Goal: Task Accomplishment & Management: Use online tool/utility

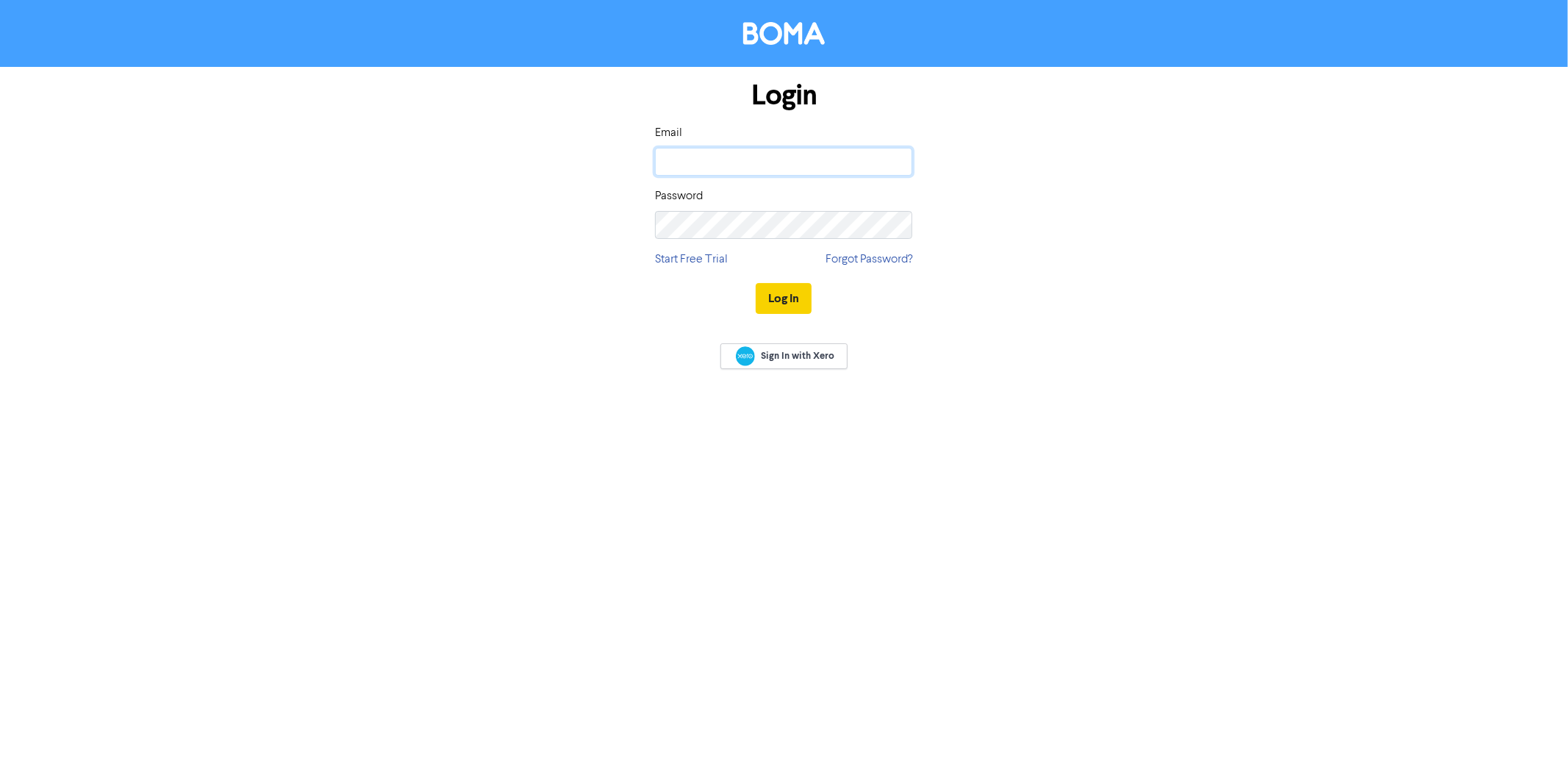
type input "[PERSON_NAME][EMAIL_ADDRESS][DOMAIN_NAME]"
click at [778, 298] on button "Log In" at bounding box center [784, 298] width 56 height 31
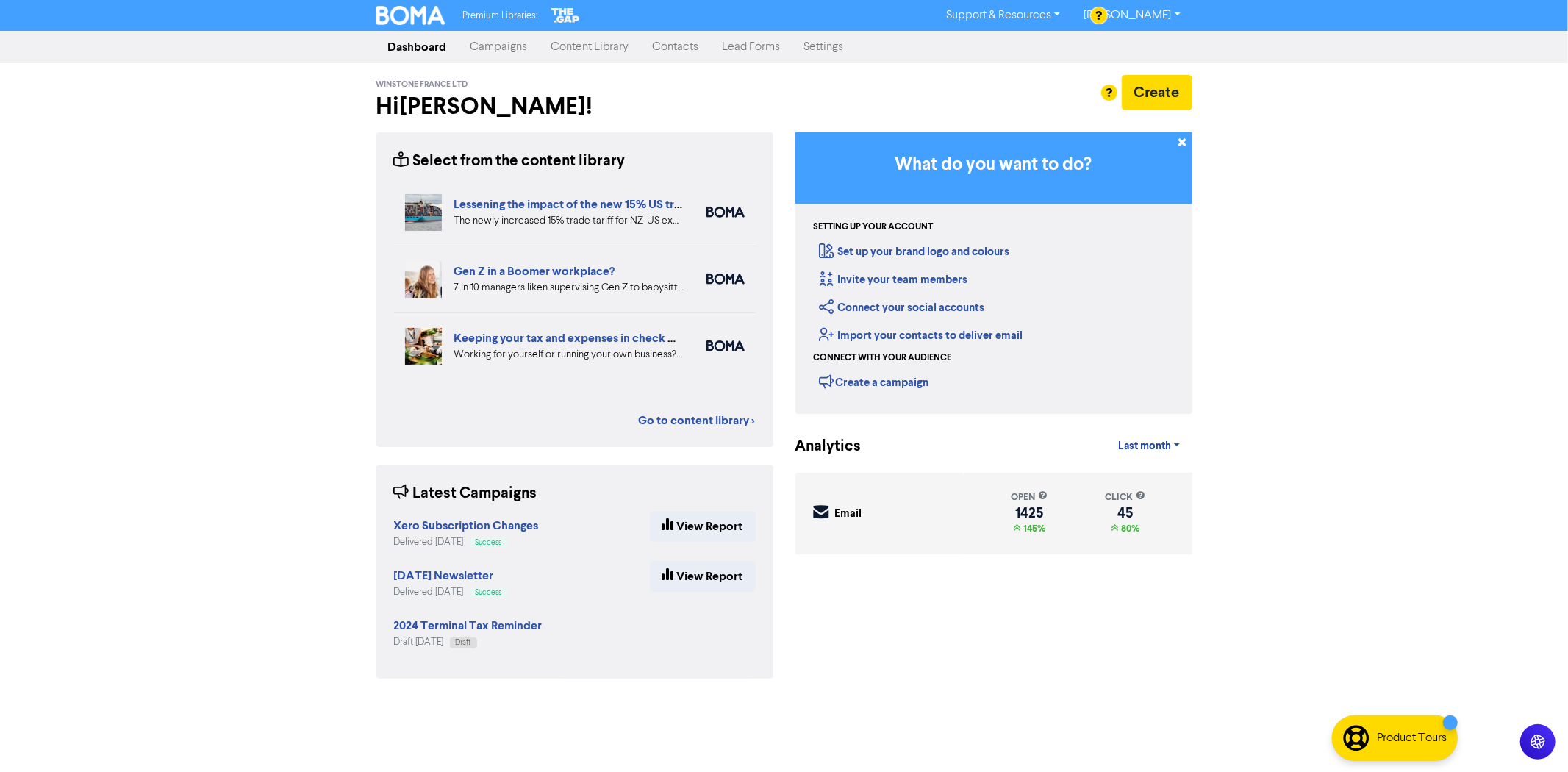
click at [498, 47] on link "Campaigns" at bounding box center [499, 47] width 81 height 29
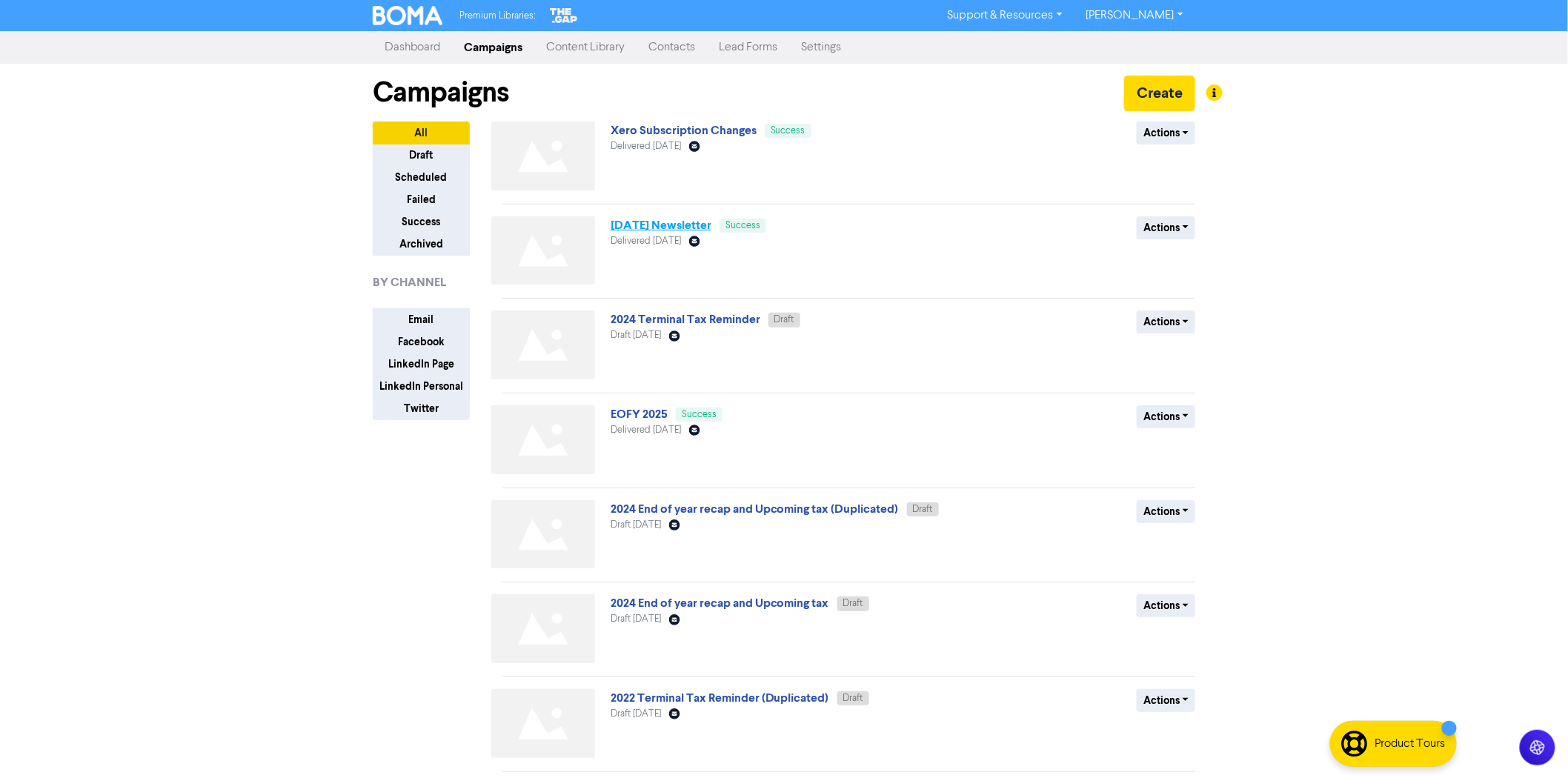
click at [702, 221] on link "[DATE] Newsletter" at bounding box center [661, 225] width 101 height 15
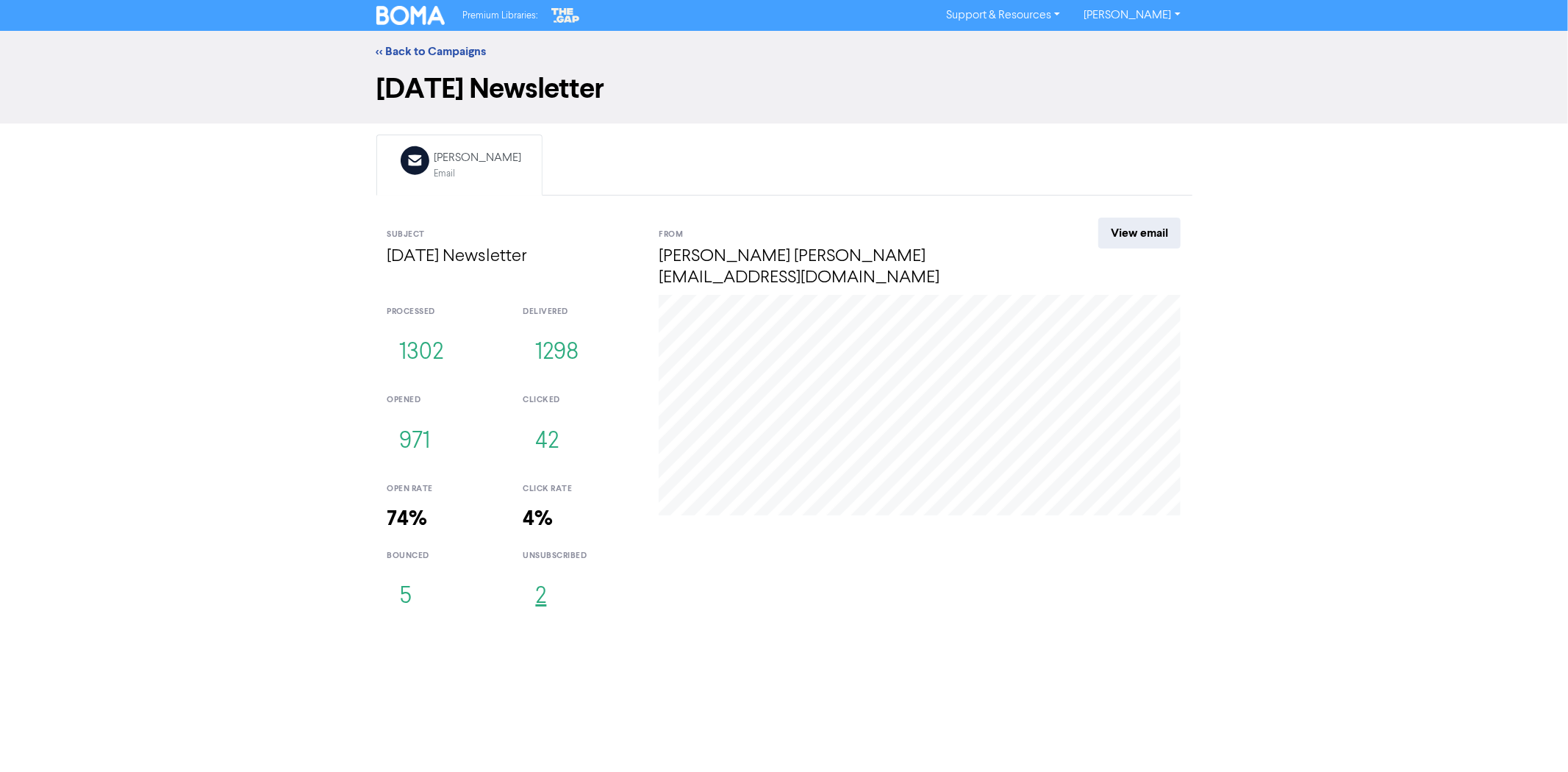
click at [542, 575] on button "2" at bounding box center [541, 597] width 36 height 48
